Goal: Find specific page/section

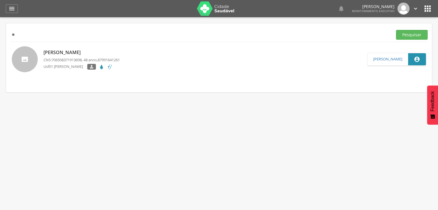
type input "*"
click at [408, 35] on button "Pesquisar" at bounding box center [412, 35] width 32 height 10
click at [91, 53] on p "Quiteria [PERSON_NAME]" at bounding box center [81, 52] width 76 height 7
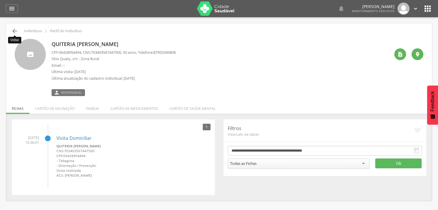
click at [14, 33] on icon "" at bounding box center [14, 31] width 7 height 7
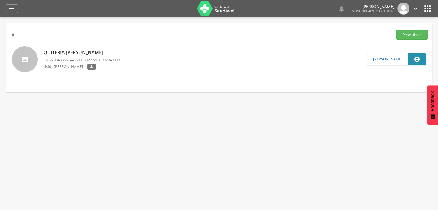
type input "*"
click at [396, 30] on button "Pesquisar" at bounding box center [412, 35] width 32 height 10
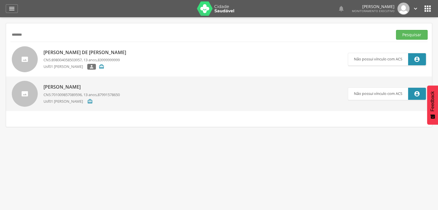
click at [71, 54] on p "[PERSON_NAME] de [PERSON_NAME]" at bounding box center [85, 52] width 85 height 7
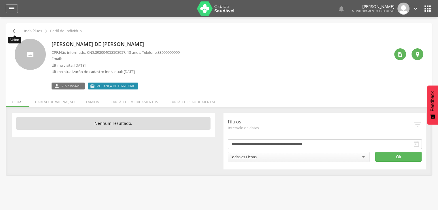
click at [13, 30] on icon "" at bounding box center [14, 31] width 7 height 7
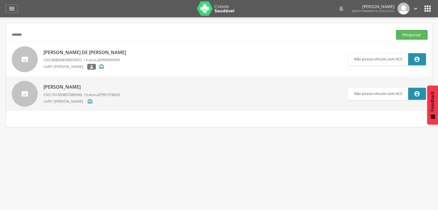
click at [82, 91] on div "[PERSON_NAME] CNS: 701009857089596 , 13 anos, 87991578650 Usf01 [PERSON_NAME] " at bounding box center [81, 93] width 76 height 23
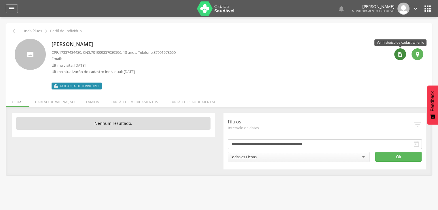
click at [400, 57] on icon "" at bounding box center [400, 55] width 6 height 6
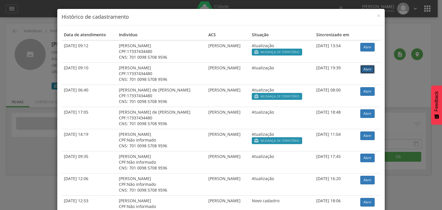
click at [371, 69] on link "Abrir" at bounding box center [367, 69] width 14 height 9
click at [377, 16] on span "×" at bounding box center [378, 16] width 3 height 8
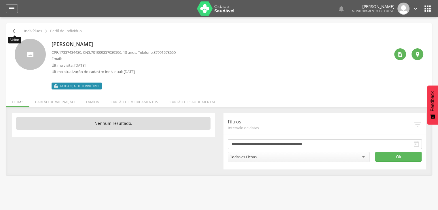
click at [16, 28] on icon "" at bounding box center [14, 31] width 7 height 7
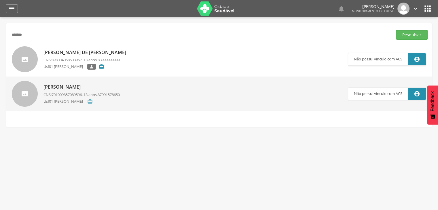
click at [54, 30] on input "*******" at bounding box center [200, 35] width 380 height 10
type input "*"
click at [404, 35] on button "Pesquisar" at bounding box center [412, 35] width 32 height 10
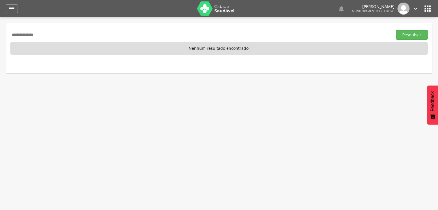
click at [242, 33] on input "**********" at bounding box center [200, 35] width 380 height 10
type input "*"
click at [396, 30] on button "Pesquisar" at bounding box center [412, 35] width 32 height 10
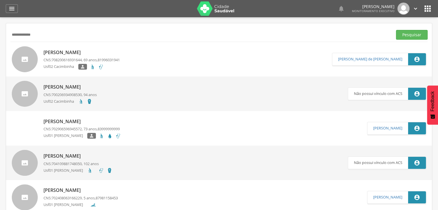
click at [396, 30] on button "Pesquisar" at bounding box center [412, 35] width 32 height 10
type input "*"
type input "**********"
click at [423, 32] on button "Pesquisar" at bounding box center [412, 35] width 32 height 10
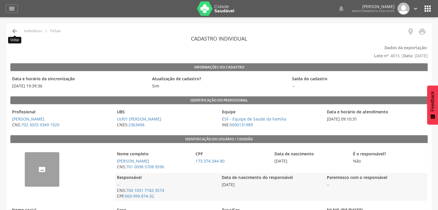
click at [16, 32] on icon "" at bounding box center [14, 31] width 7 height 7
